Goal: Information Seeking & Learning: Find specific fact

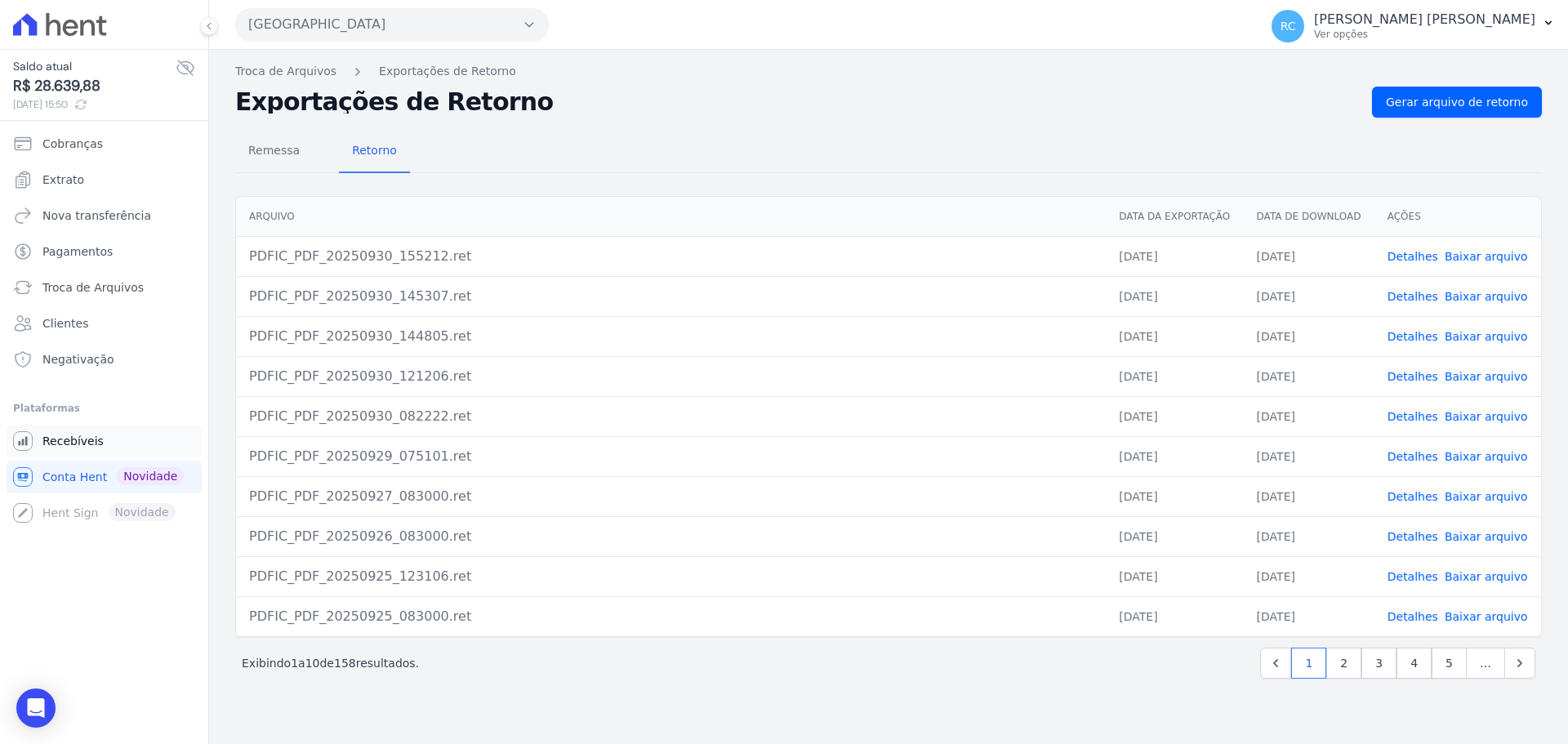
click at [95, 443] on span "Recebíveis" at bounding box center [73, 441] width 61 height 16
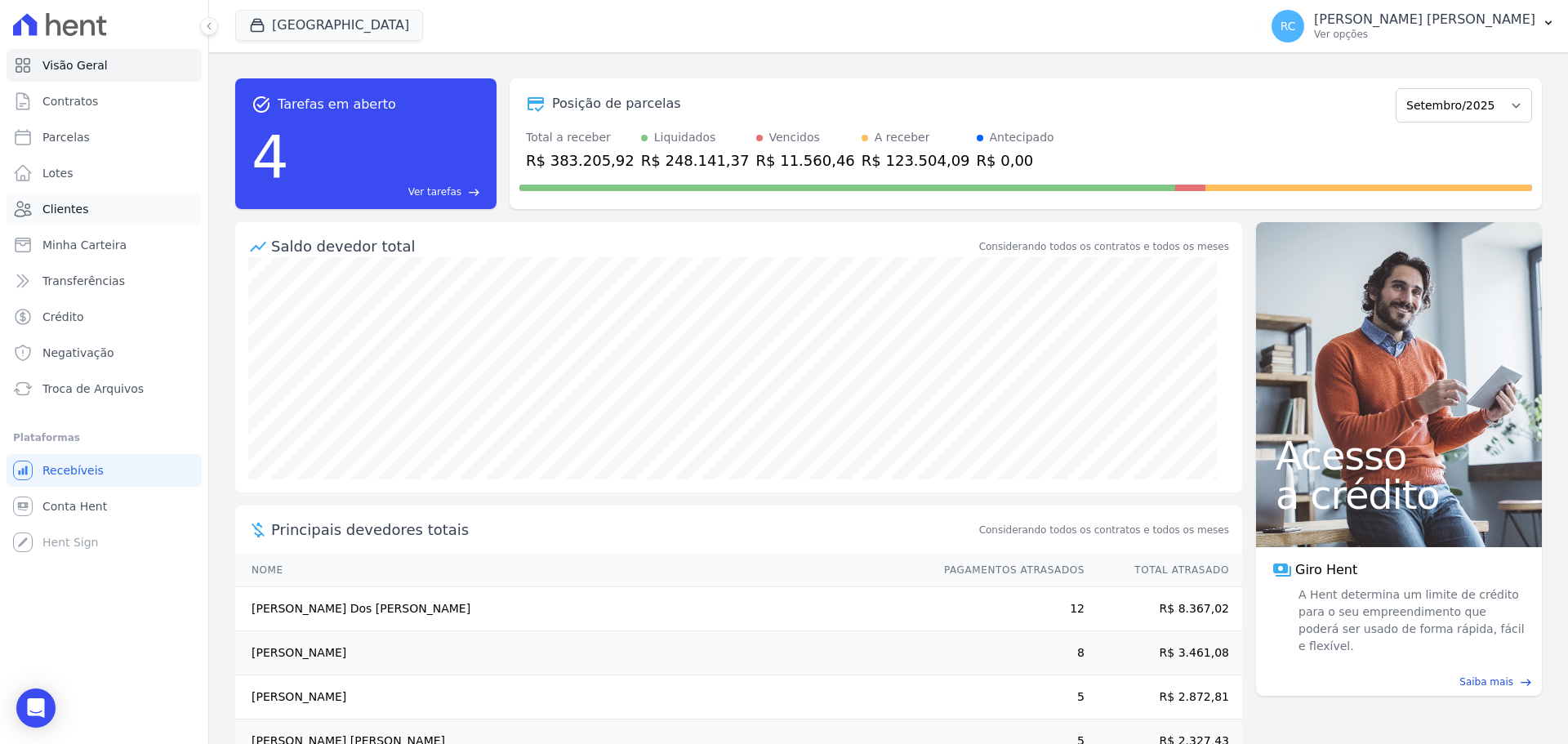
click at [52, 208] on span "Clientes" at bounding box center [65, 209] width 46 height 16
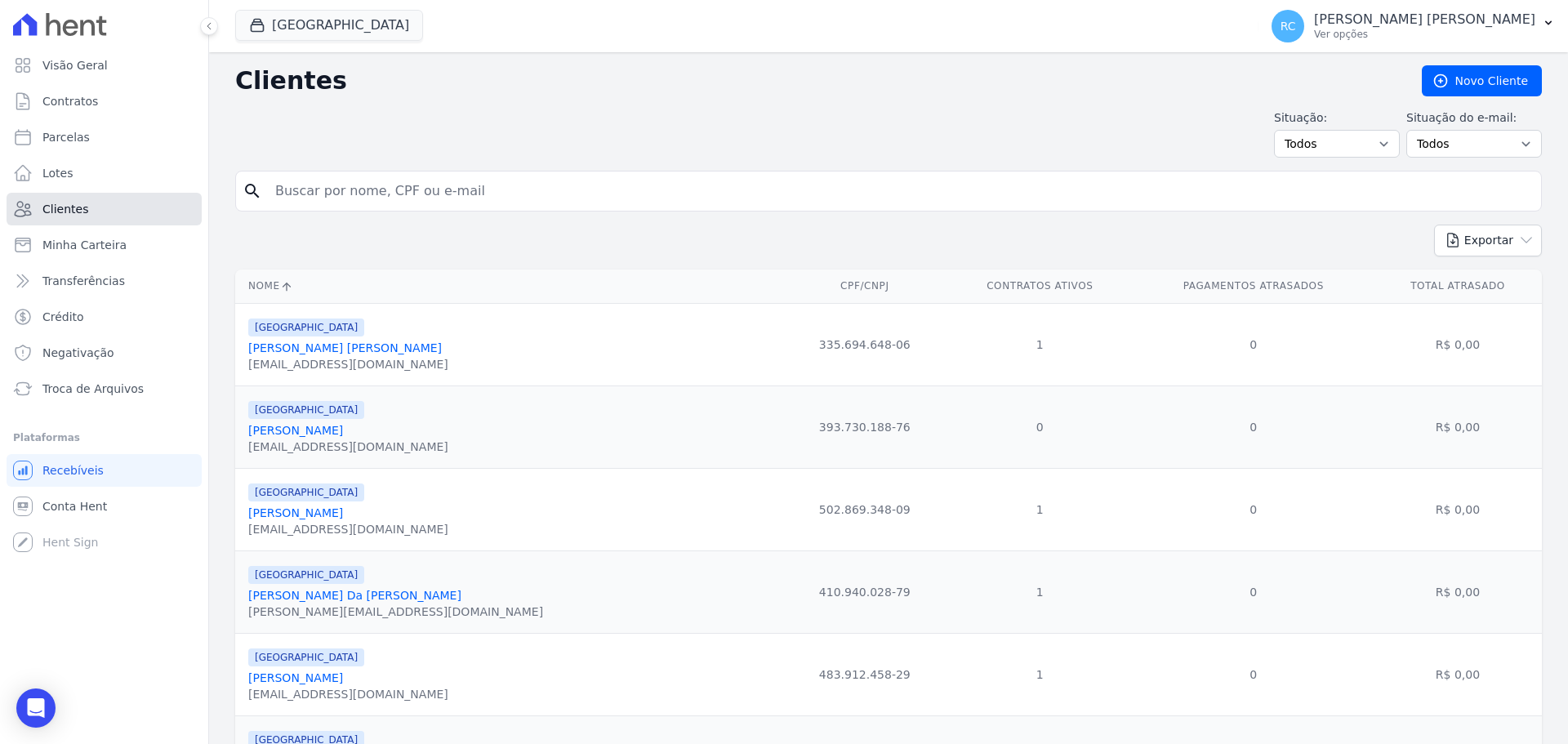
click at [100, 214] on link "Clientes" at bounding box center [104, 209] width 195 height 33
click at [362, 192] on input "search" at bounding box center [900, 191] width 1270 height 33
click at [356, 195] on input "search" at bounding box center [900, 191] width 1270 height 33
type input "[PERSON_NAME] DE S"
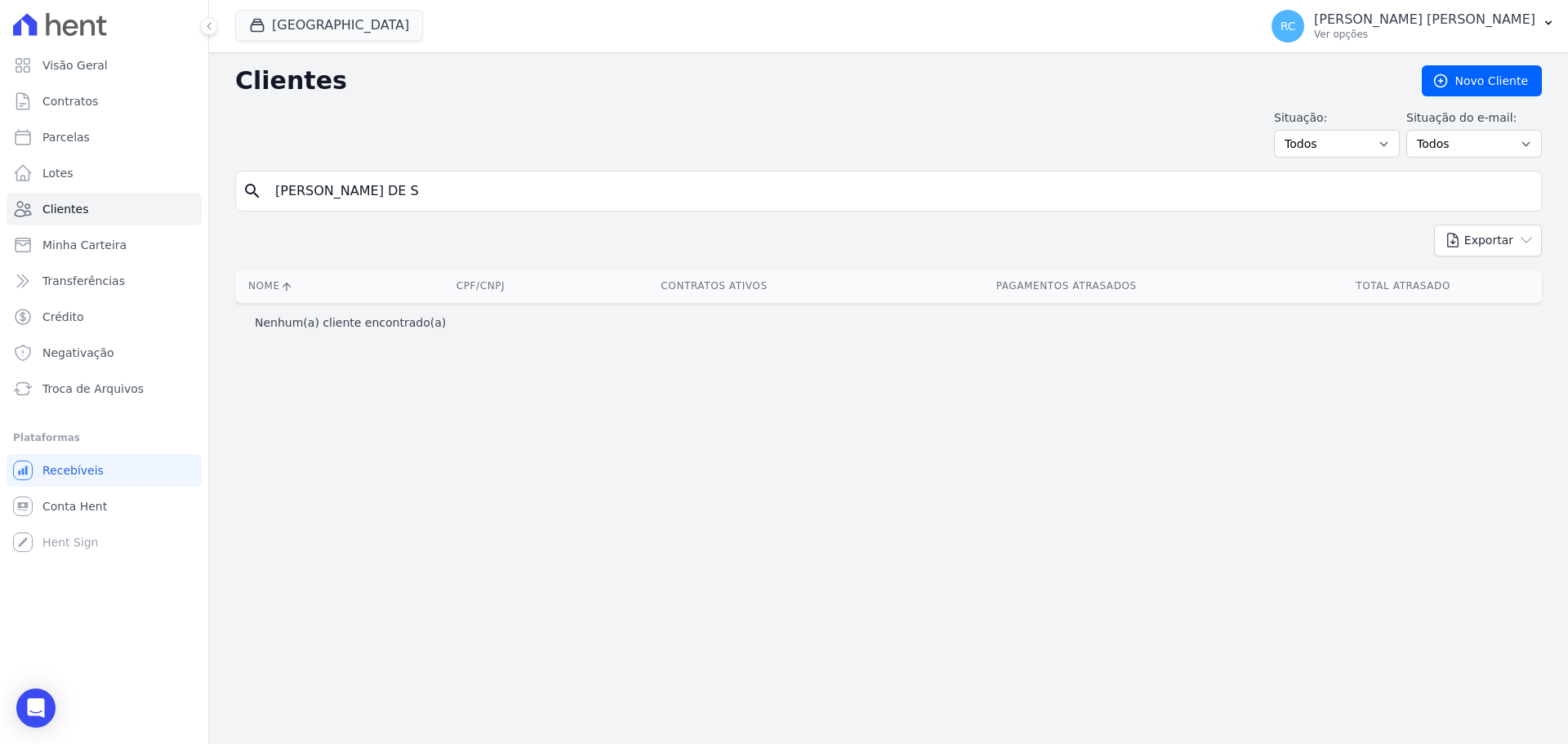
click at [374, 8] on div "[GEOGRAPHIC_DATA] [PERSON_NAME] EMPREENDIMENTOS IMOBILIARIOS [GEOGRAPHIC_DATA] …" at bounding box center [744, 26] width 1017 height 54
drag, startPoint x: 353, startPoint y: 25, endPoint x: 245, endPoint y: 60, distance: 113.5
click at [346, 29] on button "[GEOGRAPHIC_DATA]" at bounding box center [329, 25] width 188 height 31
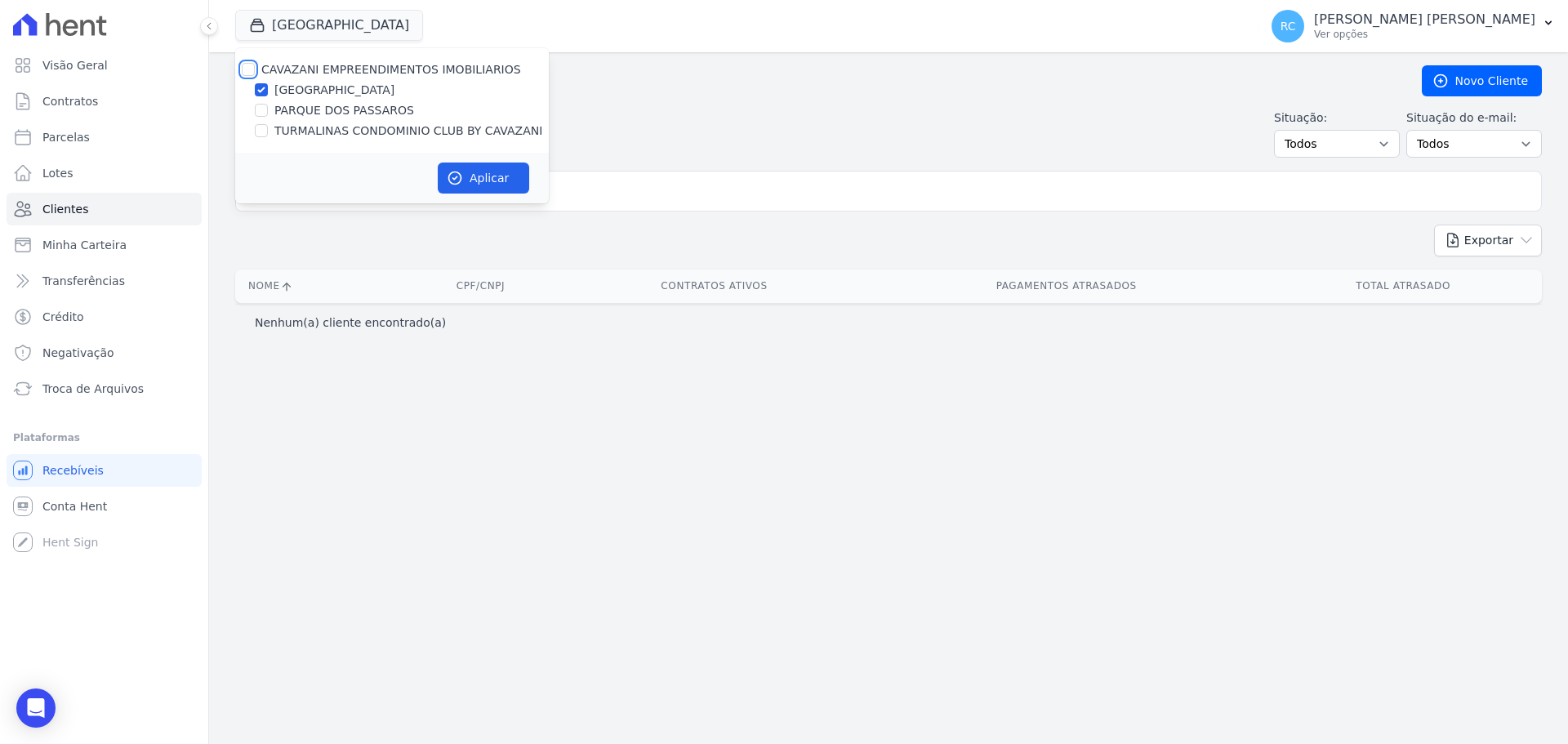
click at [248, 67] on input "CAVAZANI EMPREENDIMENTOS IMOBILIARIOS" at bounding box center [249, 69] width 13 height 13
checkbox input "true"
click at [452, 173] on icon "button" at bounding box center [455, 178] width 16 height 16
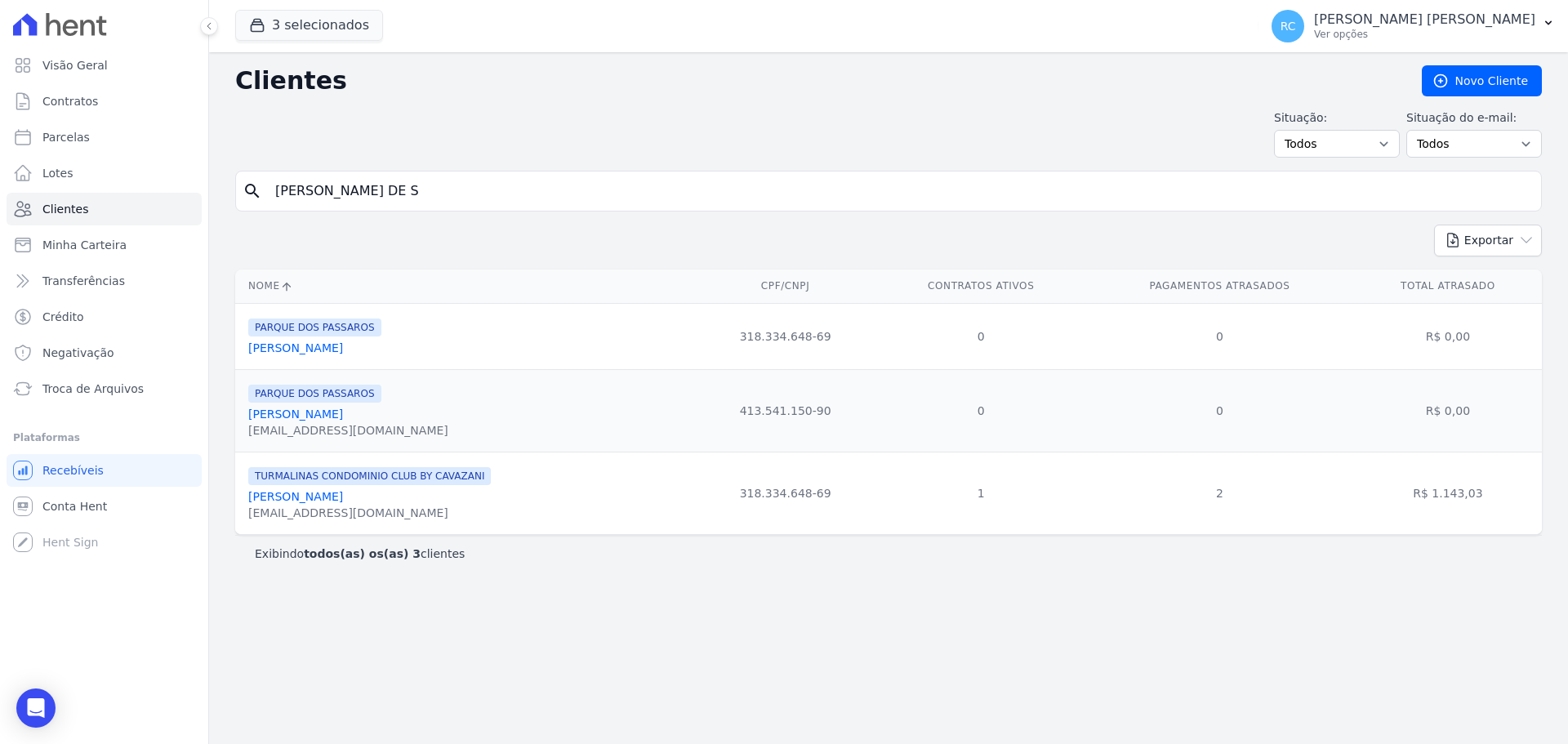
drag, startPoint x: 1516, startPoint y: 280, endPoint x: 246, endPoint y: 285, distance: 1270.0
click at [246, 285] on tr "Nome CPF/CNPJ Contratos Ativos Pagamentos Atrasados Total Atrasado" at bounding box center [889, 286] width 1307 height 34
click at [648, 247] on div "Exportar PDF CSV Dimob 2024" at bounding box center [889, 247] width 1307 height 45
click at [309, 495] on link "[PERSON_NAME]" at bounding box center [296, 496] width 95 height 13
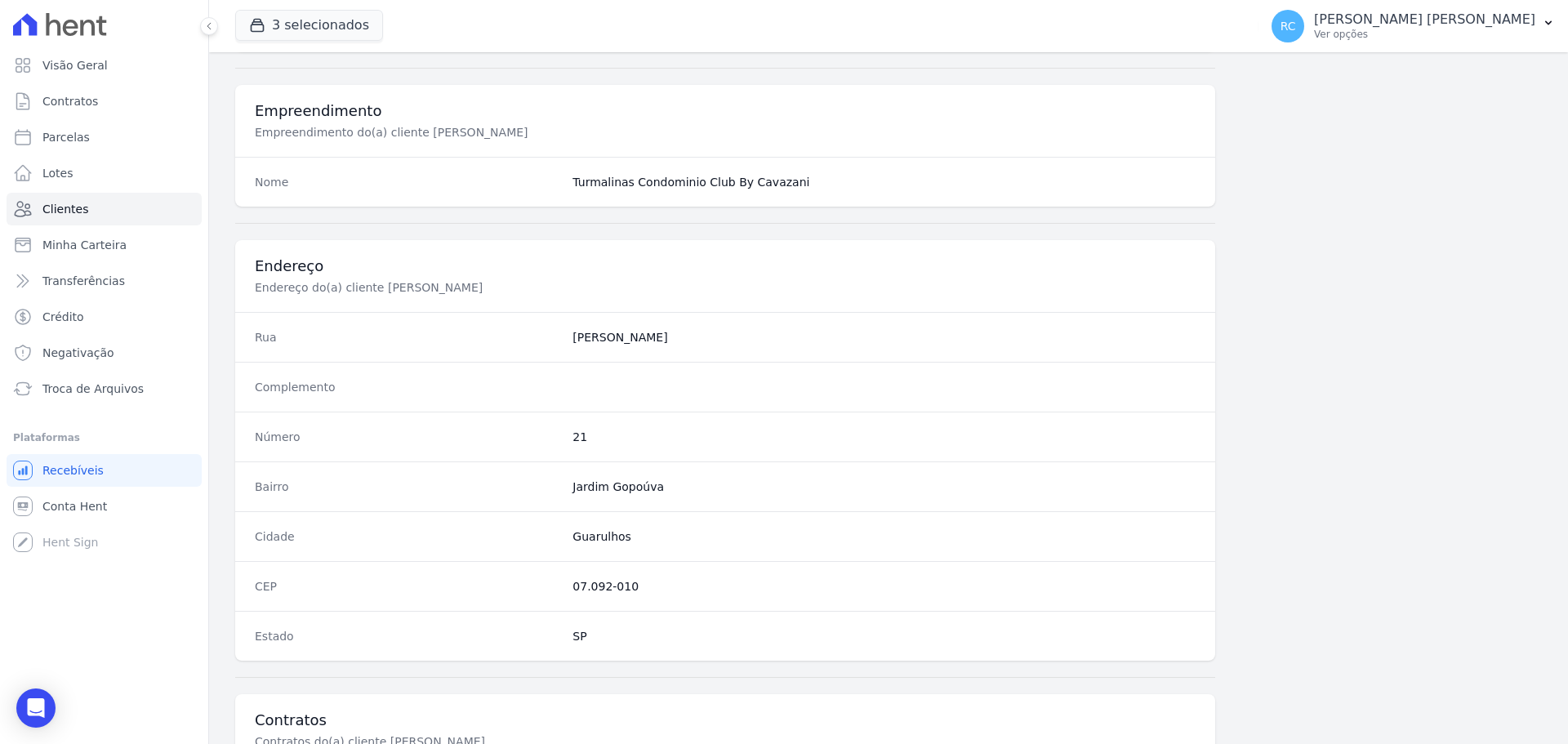
scroll to position [784, 0]
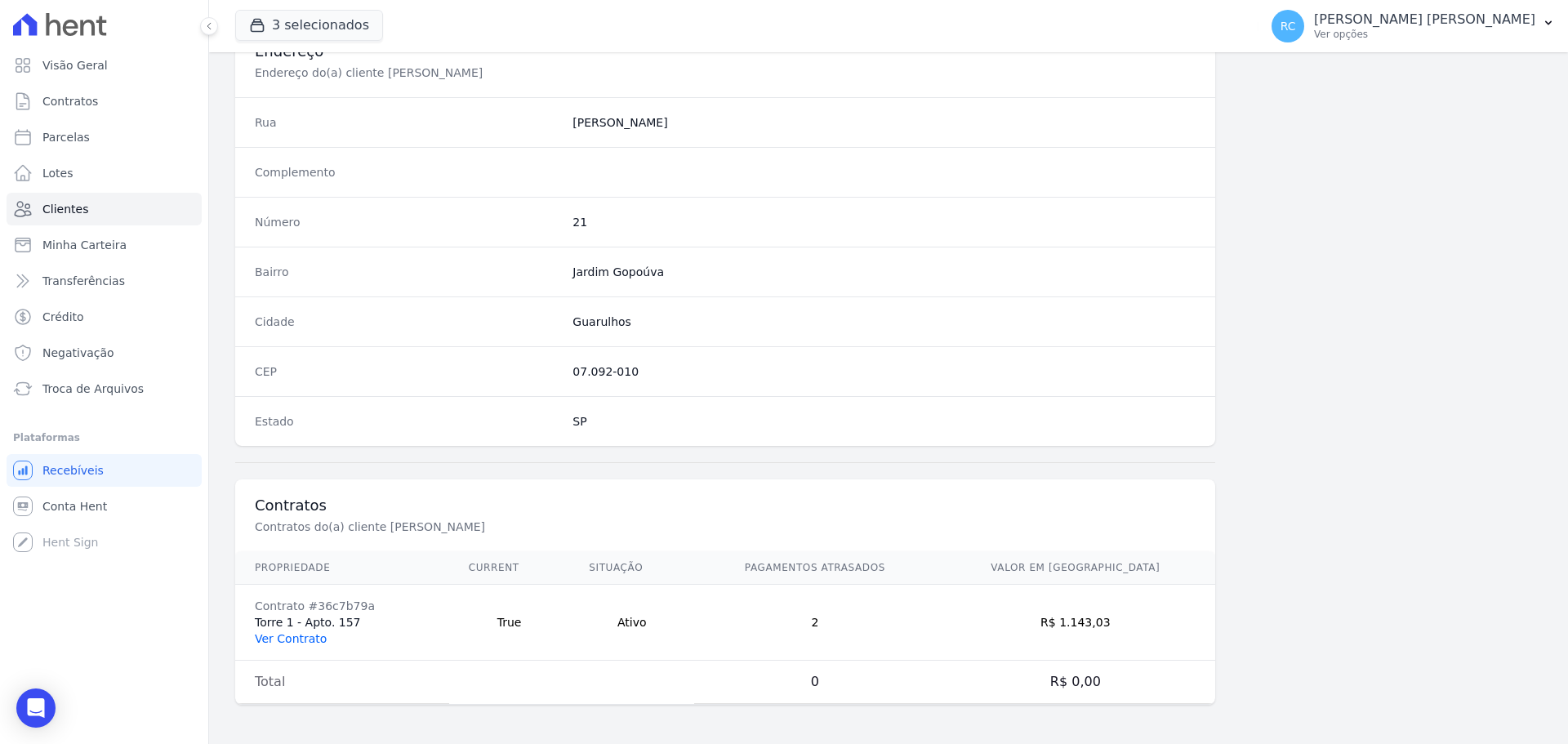
click at [286, 639] on link "Ver Contrato" at bounding box center [291, 639] width 72 height 13
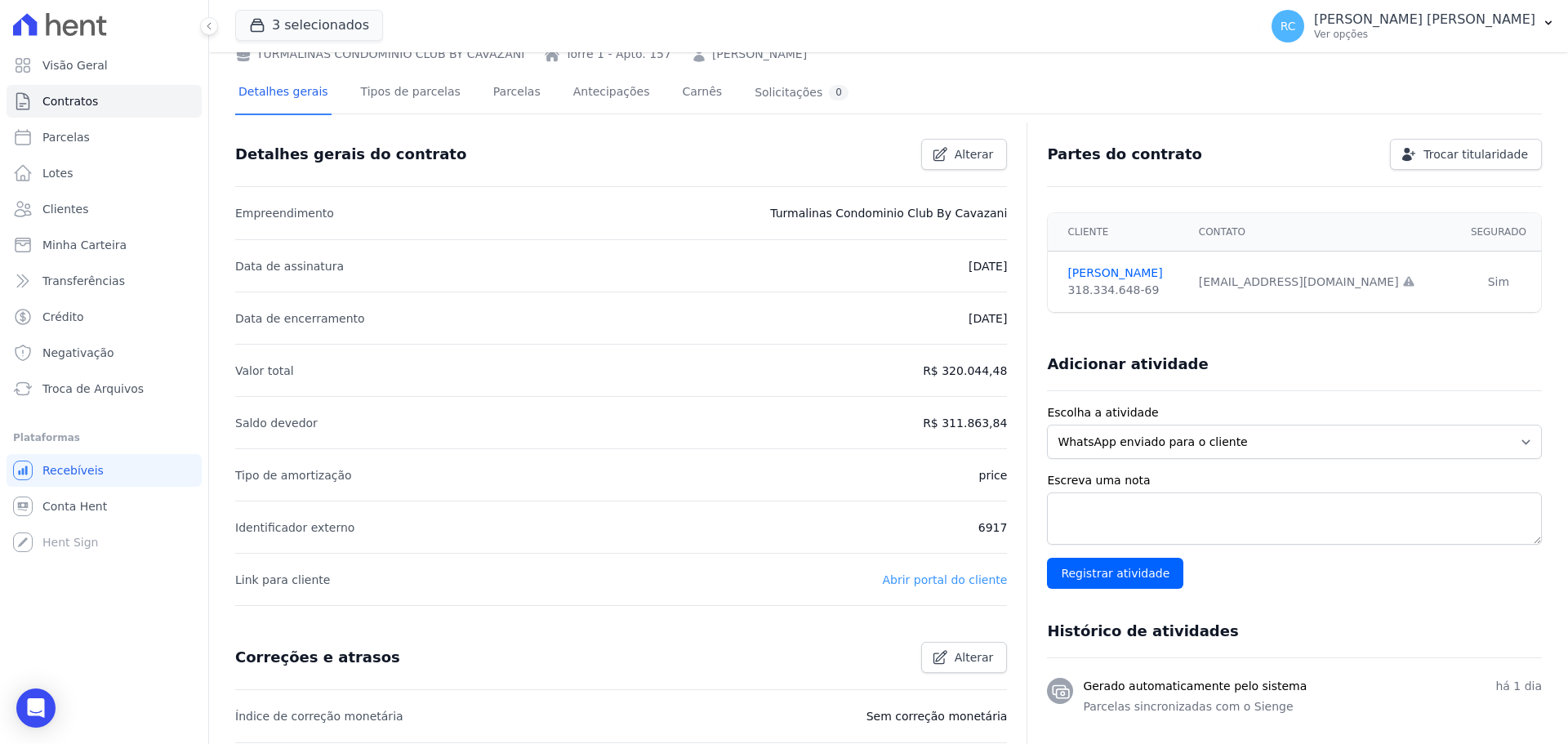
scroll to position [65, 0]
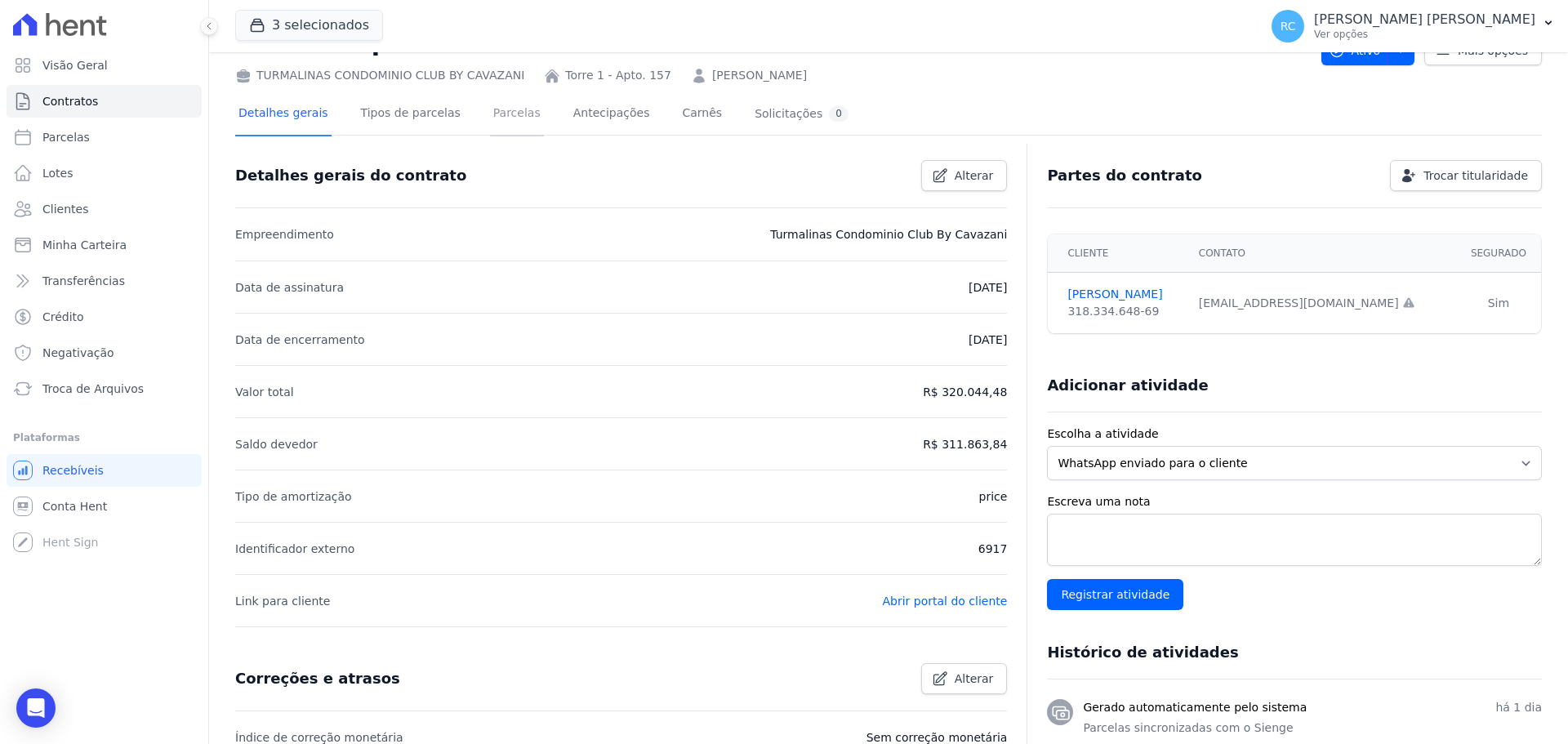
click at [490, 111] on link "Parcelas" at bounding box center [517, 114] width 54 height 43
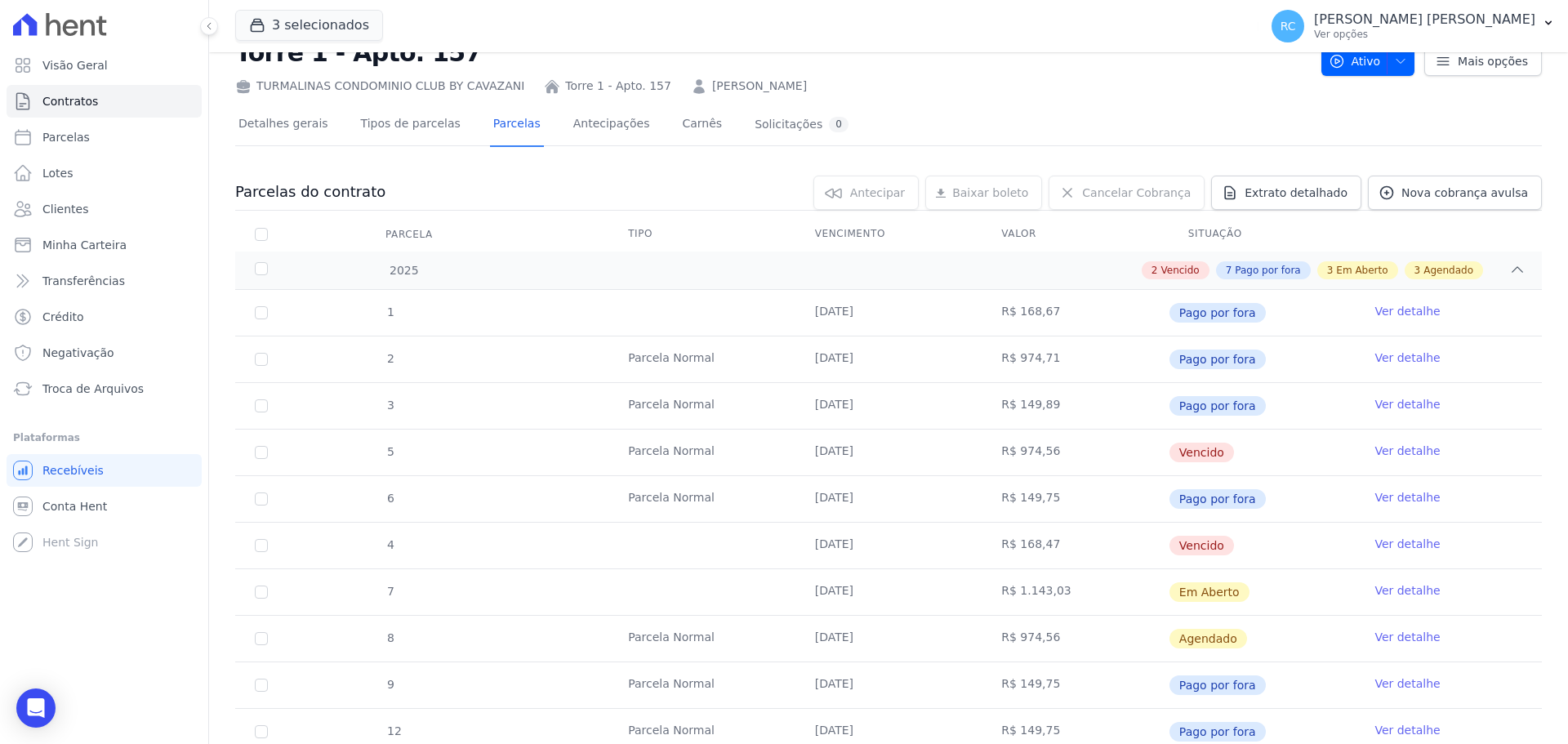
scroll to position [54, 0]
click at [1197, 234] on th "Situação" at bounding box center [1262, 235] width 187 height 34
click at [576, 135] on link "Antecipações" at bounding box center [612, 126] width 83 height 43
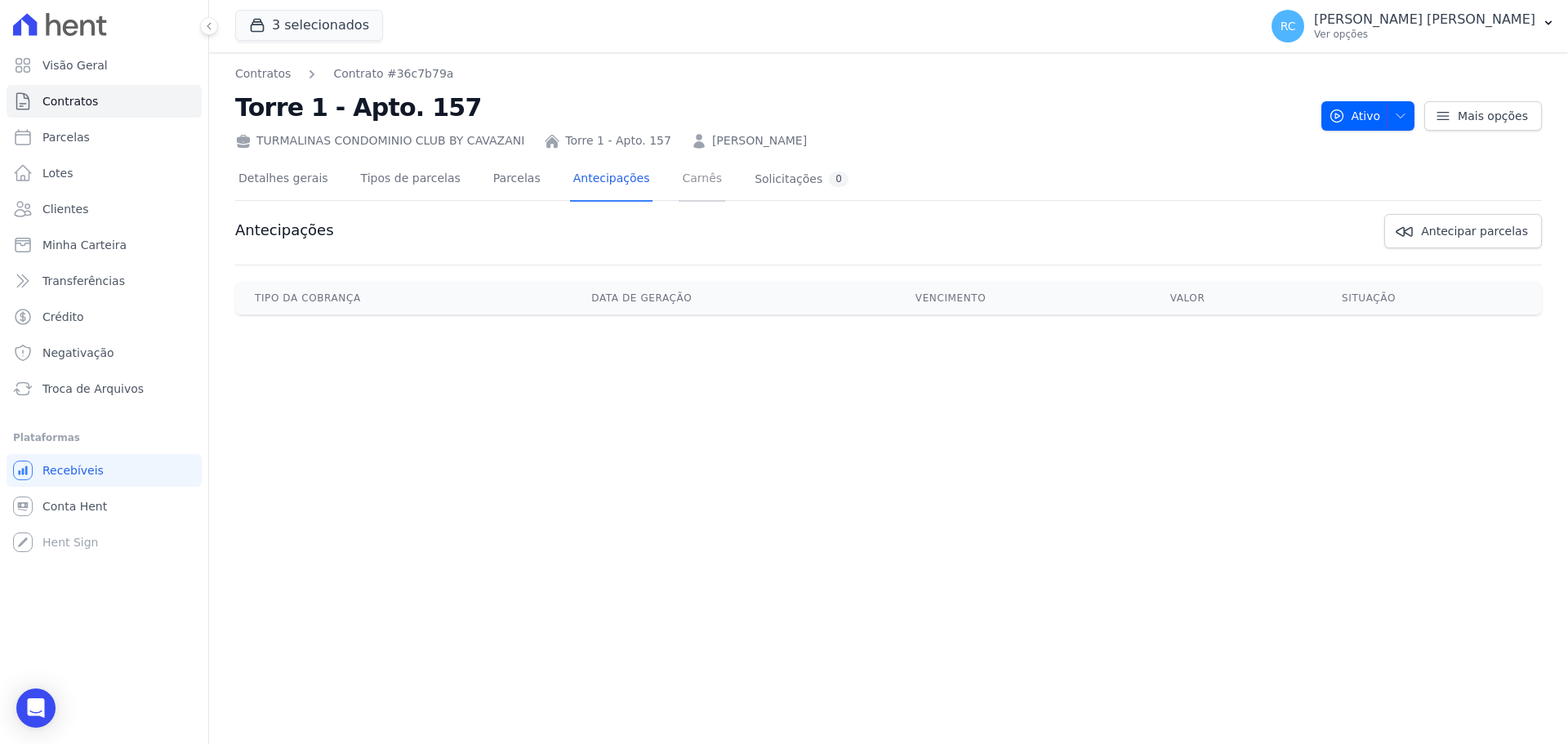
click at [679, 192] on link "Carnês" at bounding box center [701, 180] width 47 height 43
click at [751, 199] on link "Solicitações 0" at bounding box center [801, 180] width 101 height 43
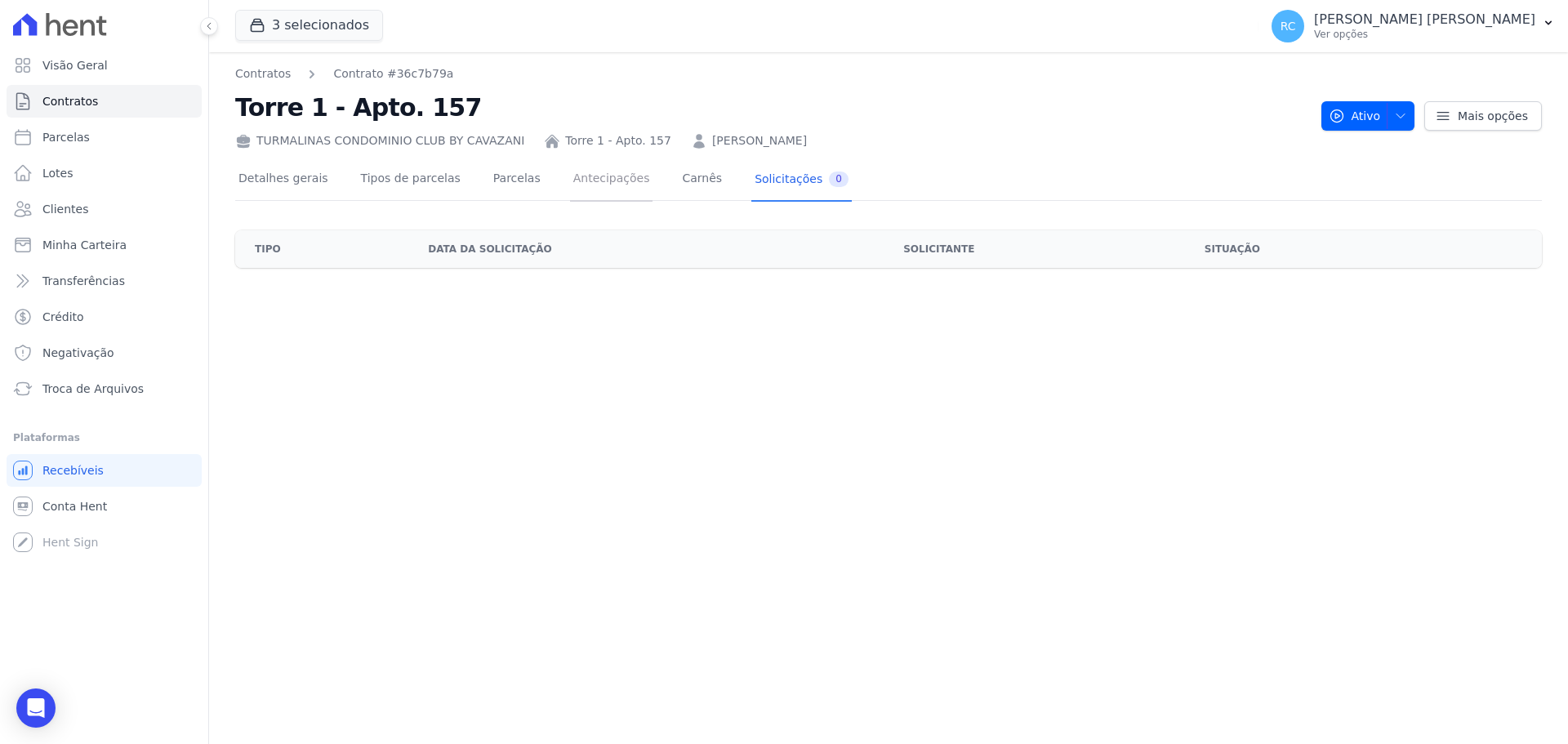
click at [583, 179] on link "Antecipações" at bounding box center [612, 180] width 83 height 43
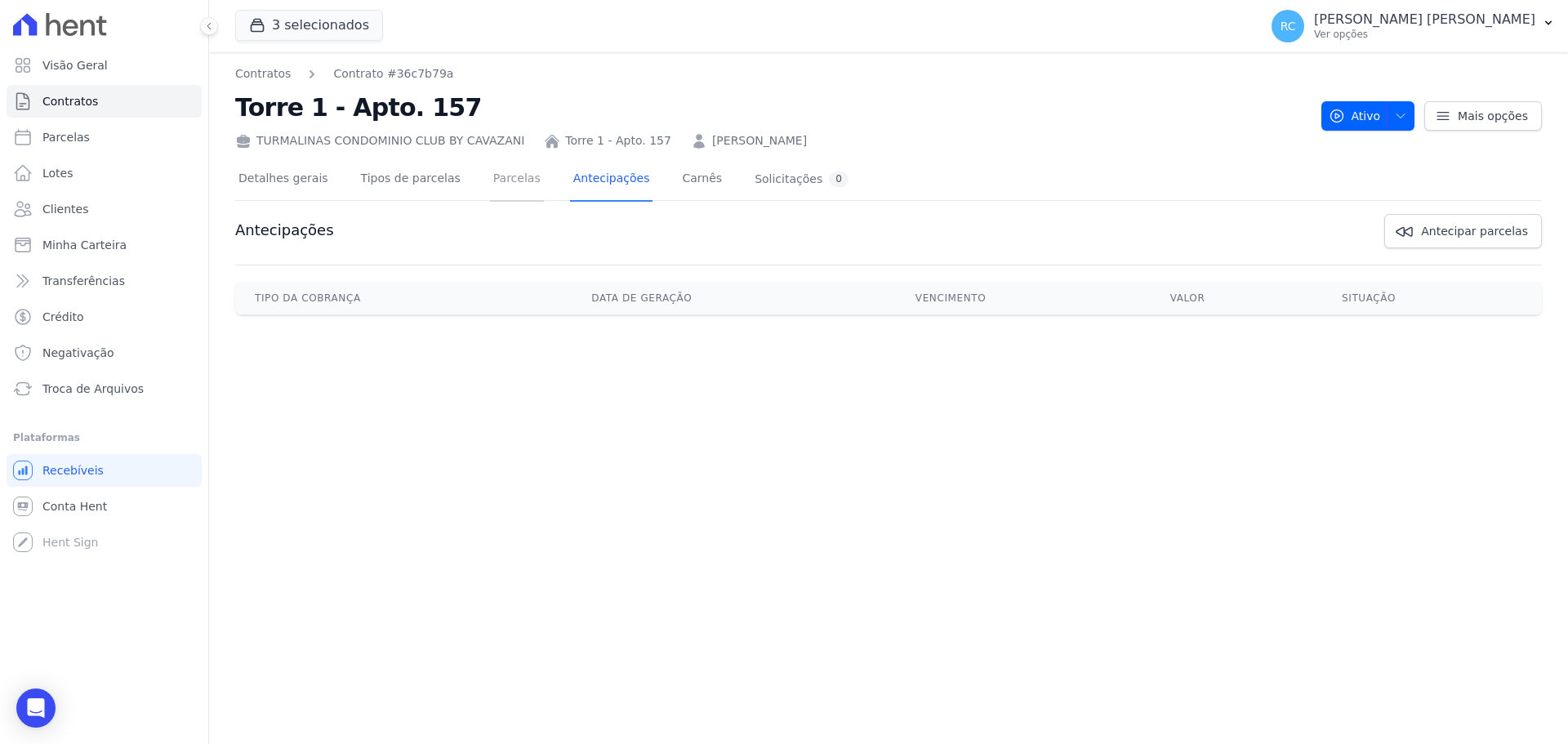
click at [499, 191] on link "Parcelas" at bounding box center [517, 180] width 54 height 43
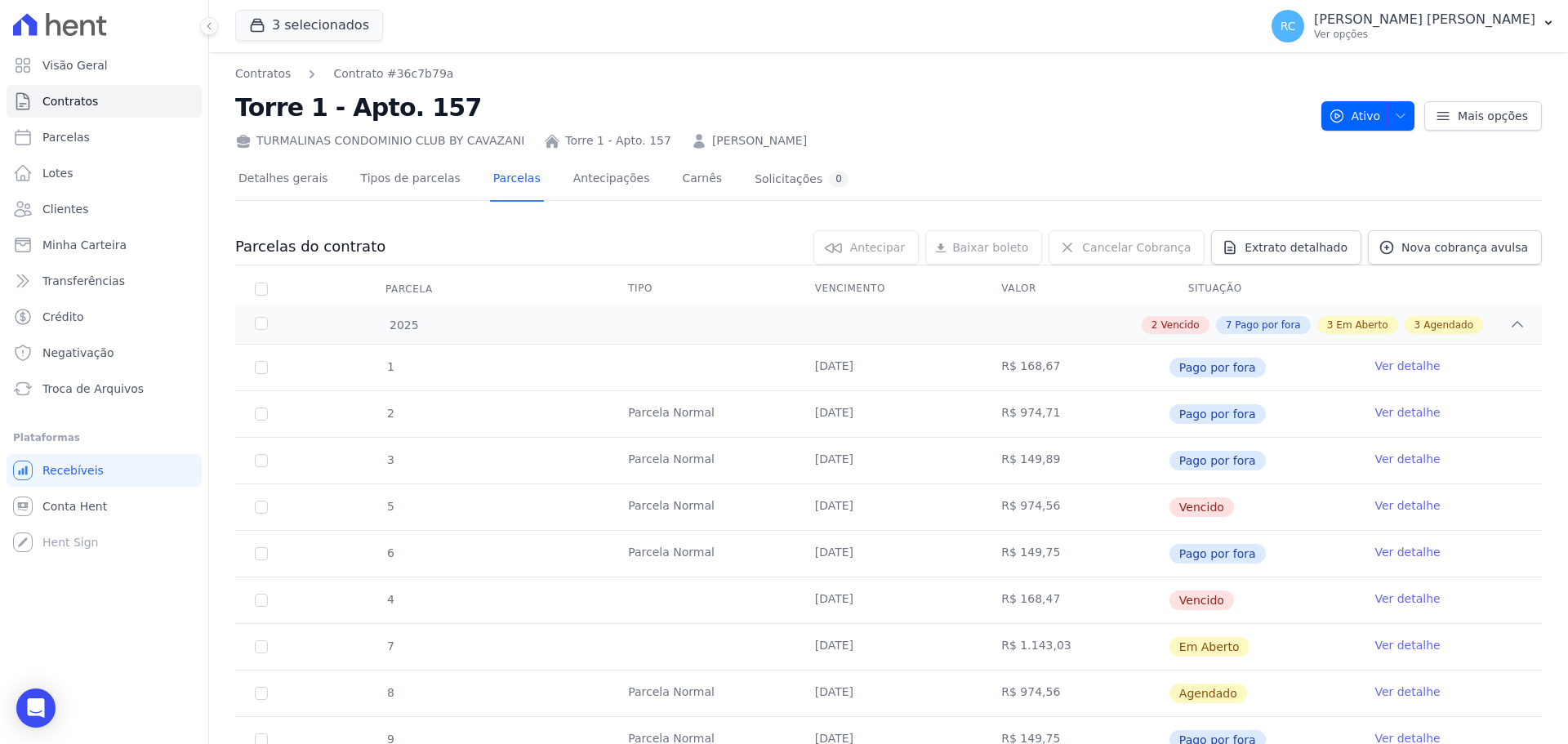
drag, startPoint x: 803, startPoint y: 140, endPoint x: 681, endPoint y: 146, distance: 122.1
click at [681, 146] on div "TURMALINAS CONDOMINIO CLUB BY CAVAZANI Torre 1 - Apto. 157 [PERSON_NAME]" at bounding box center [772, 137] width 1073 height 24
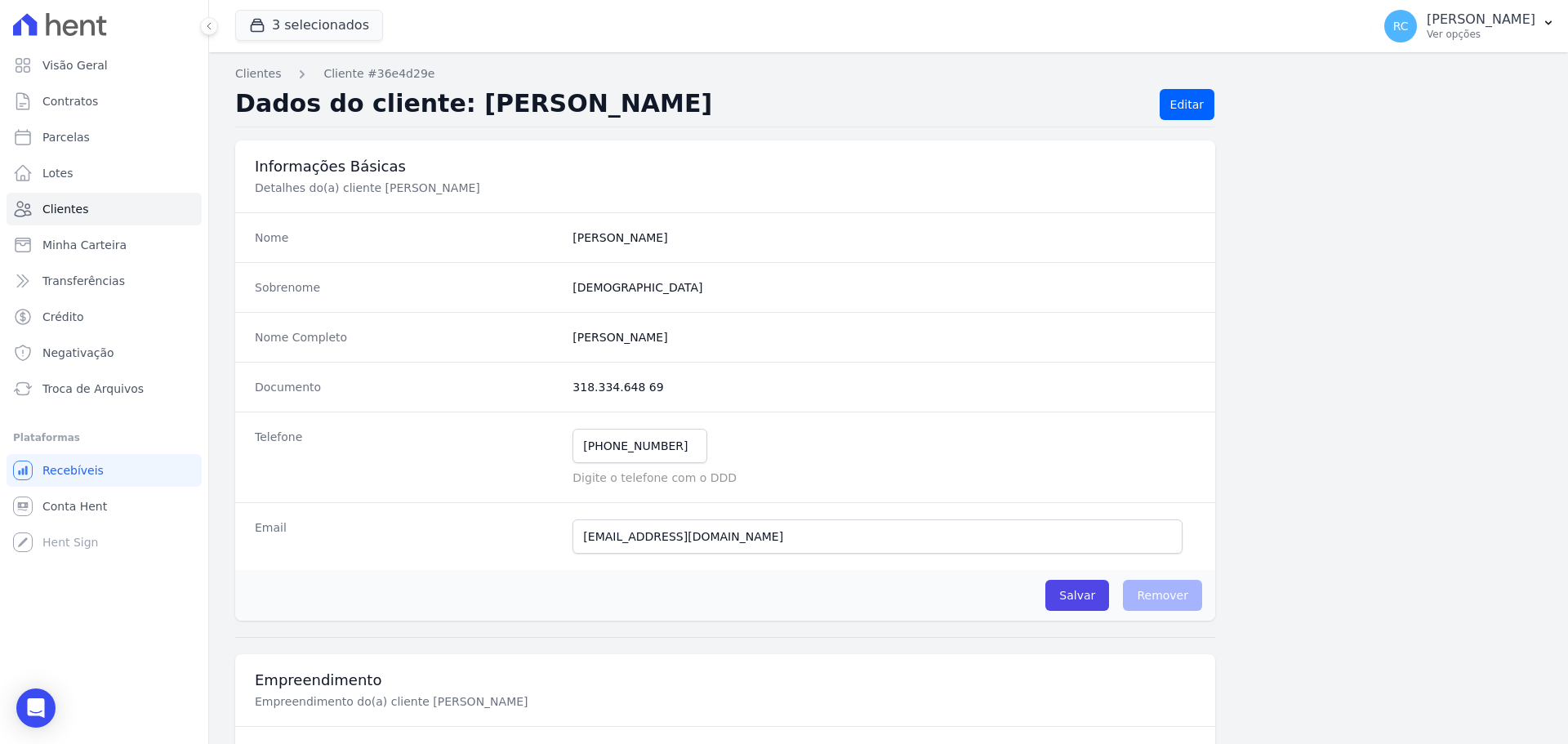
click at [616, 347] on div "Nome Completo Lucas Souza De Sá" at bounding box center [725, 337] width 980 height 50
click at [616, 347] on div "Nome Completo Lucas Souza De Sá" at bounding box center [725, 337] width 980 height 50
click at [594, 388] on dd "318.334.648 69" at bounding box center [884, 388] width 623 height 16
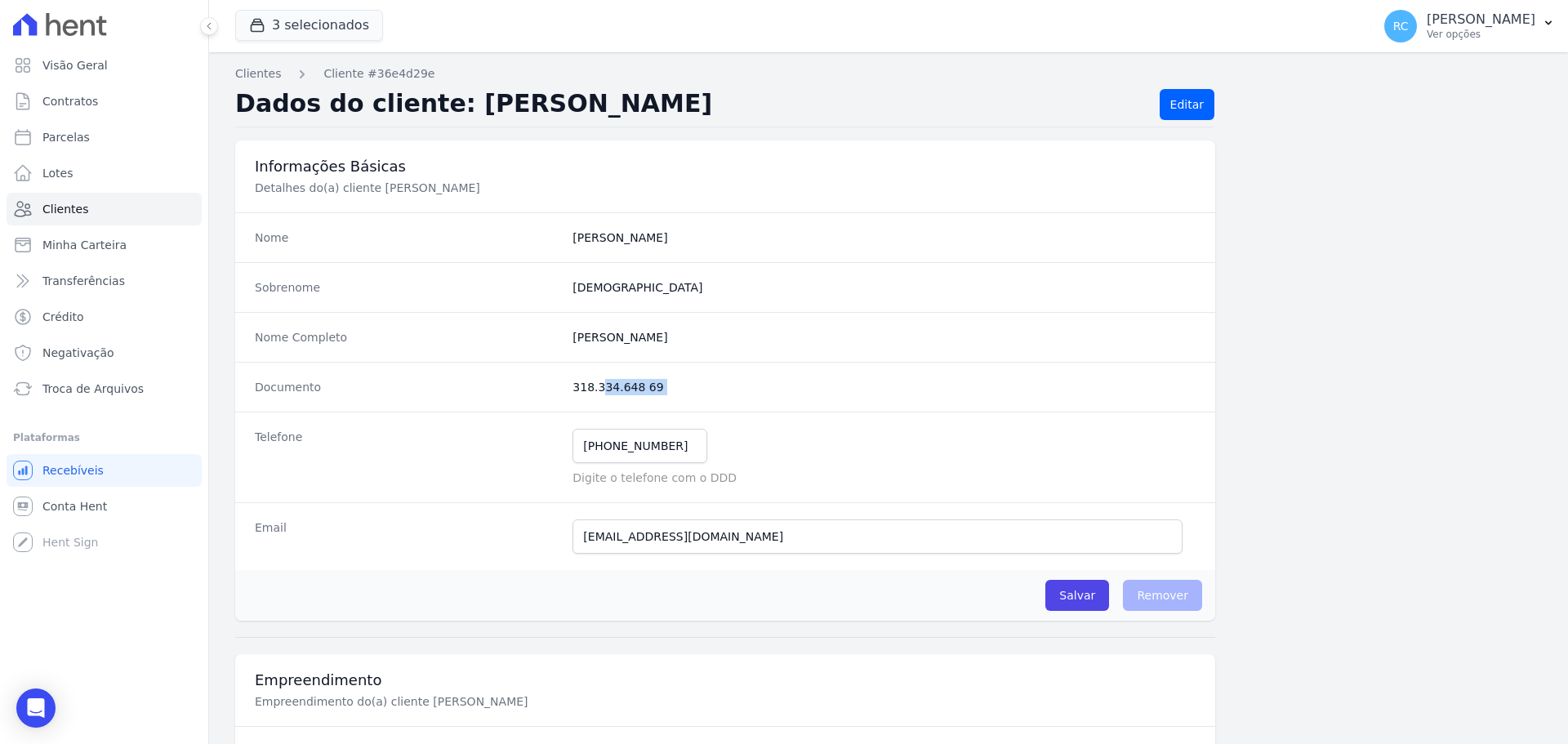
click at [594, 388] on dd "318.334.648 69" at bounding box center [884, 388] width 623 height 16
copy dl "318.334.648 69"
click at [114, 132] on link "Parcelas" at bounding box center [104, 137] width 195 height 33
select select
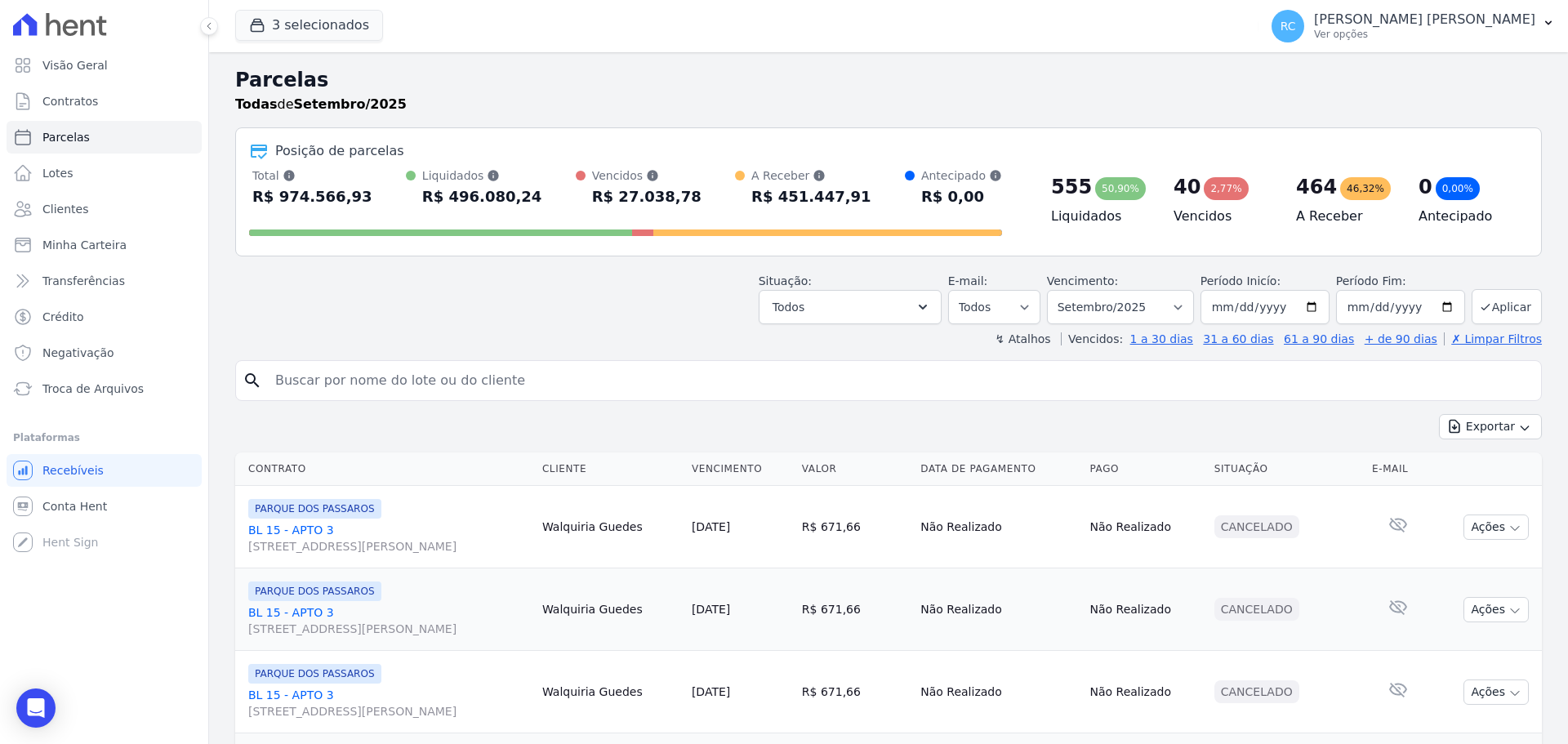
click at [492, 387] on input "search" at bounding box center [900, 381] width 1270 height 33
paste input "PABLO NOBRE LEAO"
type input "PABLO NOBRE LEAO"
select select
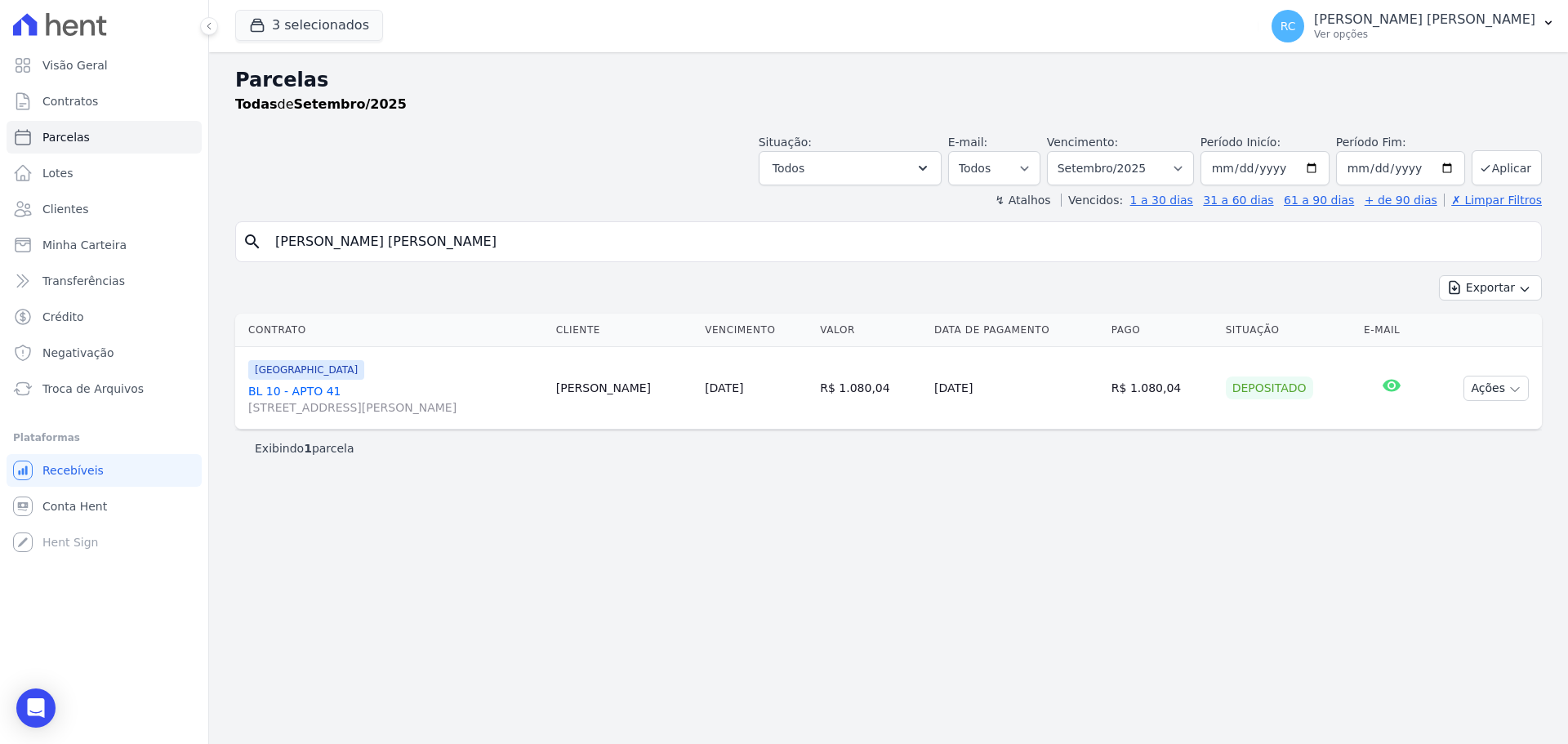
drag, startPoint x: 149, startPoint y: 312, endPoint x: 363, endPoint y: 280, distance: 216.4
click at [69, 322] on div "Visão Geral Contratos Parcelas Lotes Clientes Minha Carteira Transferências Cré…" at bounding box center [784, 372] width 1568 height 744
